Goal: Task Accomplishment & Management: Manage account settings

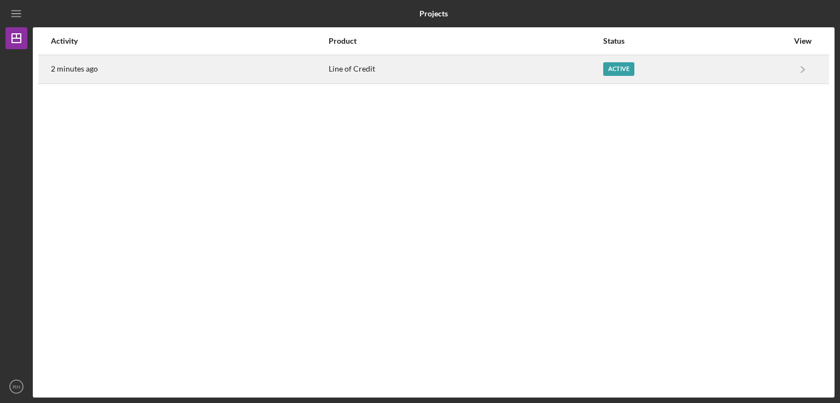
click at [610, 68] on div "Active" at bounding box center [618, 69] width 31 height 14
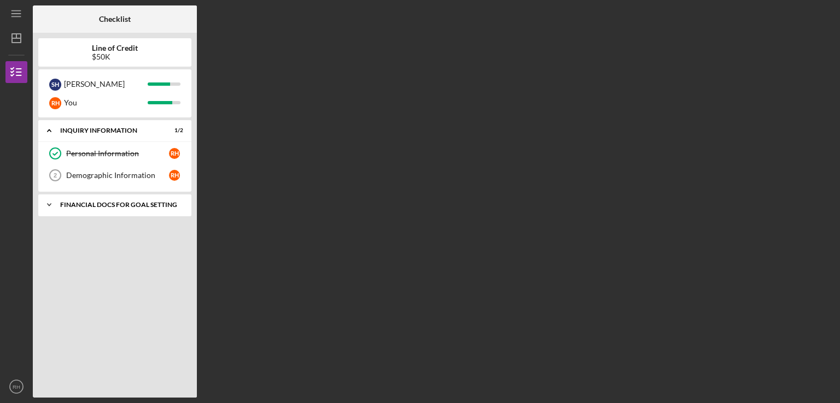
click at [150, 203] on div "Financial Docs for Goal Setting" at bounding box center [119, 205] width 118 height 7
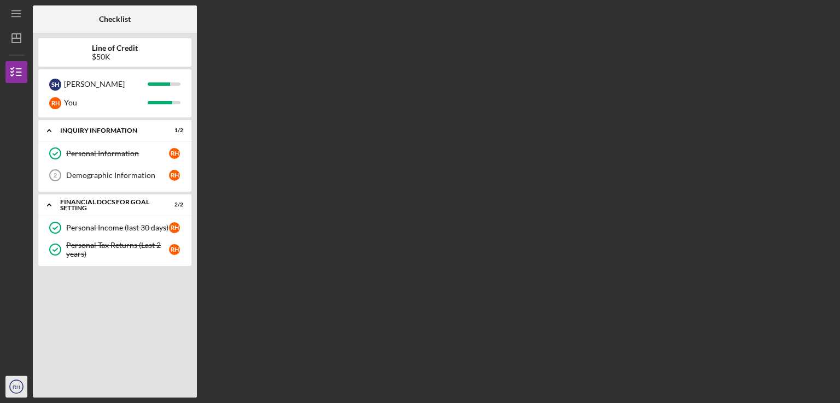
click at [11, 386] on icon "RH" at bounding box center [16, 386] width 22 height 27
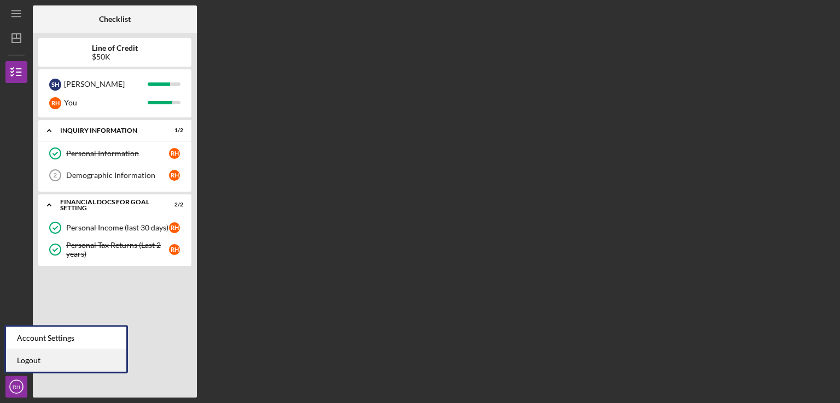
click at [26, 357] on link "Logout" at bounding box center [66, 361] width 120 height 22
